Goal: Task Accomplishment & Management: Complete application form

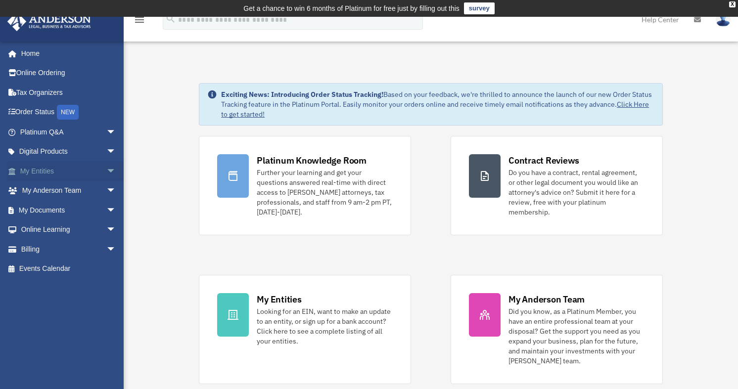
click at [46, 169] on link "My Entities arrow_drop_down" at bounding box center [69, 171] width 124 height 20
click at [106, 168] on span "arrow_drop_down" at bounding box center [116, 171] width 20 height 20
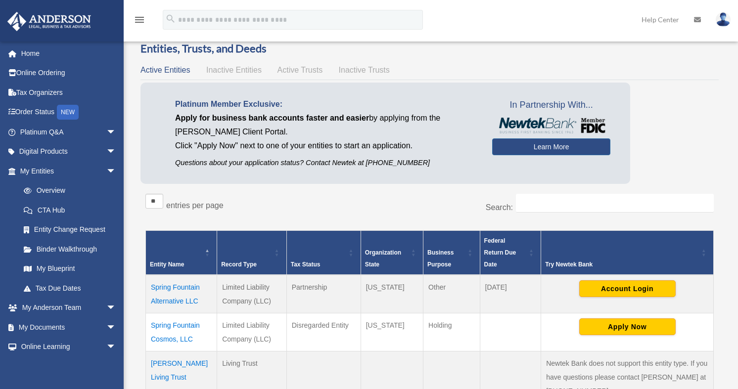
scroll to position [99, 0]
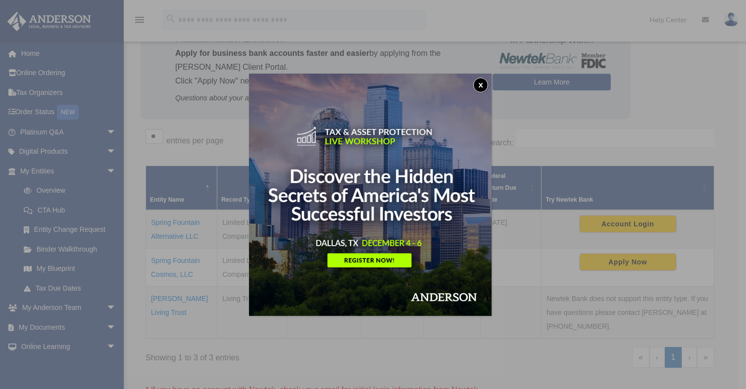
click at [369, 260] on img at bounding box center [370, 195] width 242 height 242
click at [481, 86] on button "x" at bounding box center [480, 85] width 15 height 15
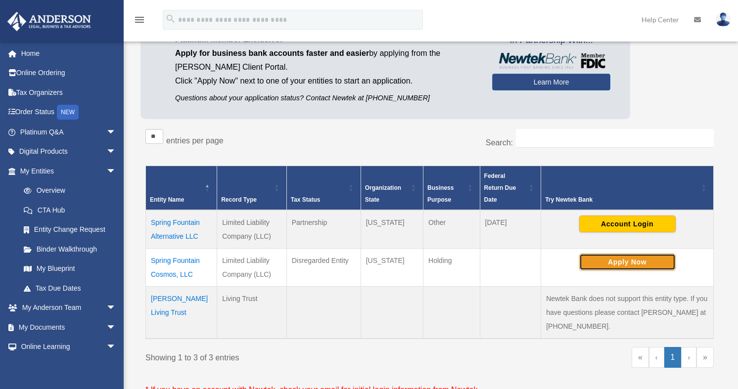
click at [630, 263] on button "Apply Now" at bounding box center [627, 262] width 96 height 17
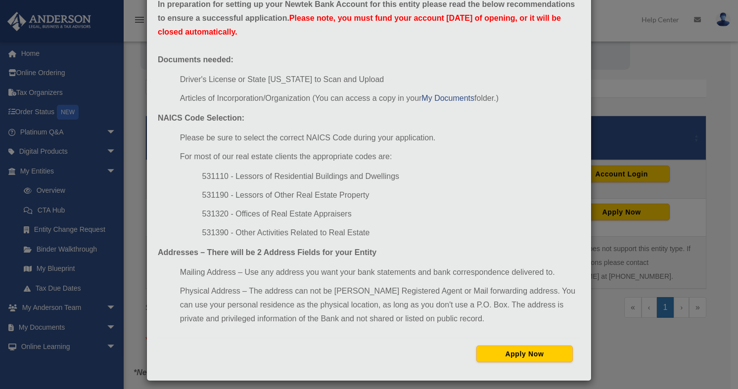
scroll to position [65, 0]
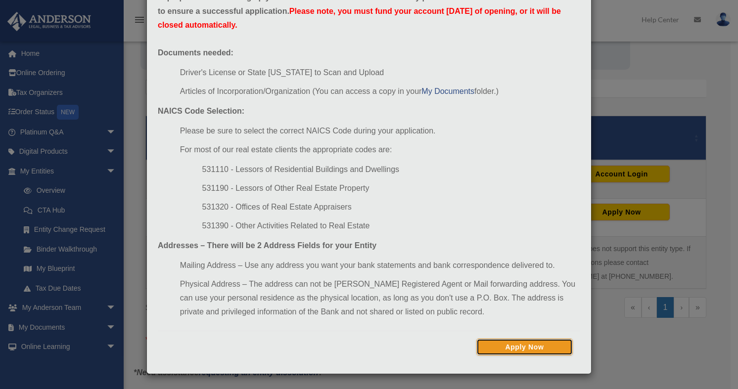
click at [521, 347] on button "Apply Now" at bounding box center [525, 347] width 96 height 17
